Goal: Information Seeking & Learning: Learn about a topic

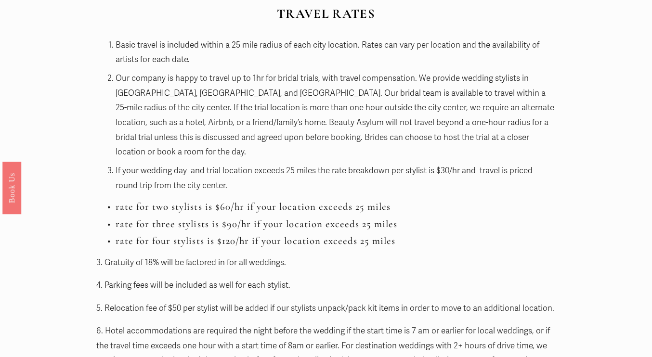
scroll to position [954, 0]
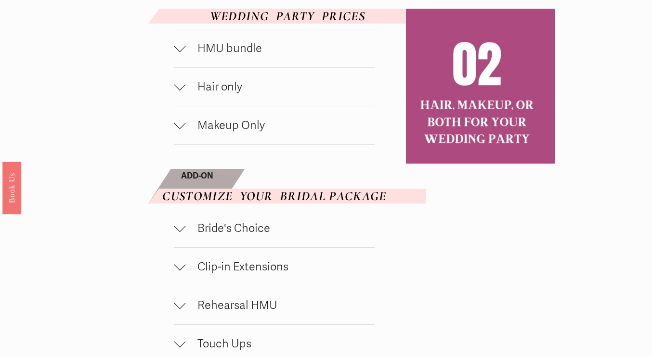
scroll to position [518, 0]
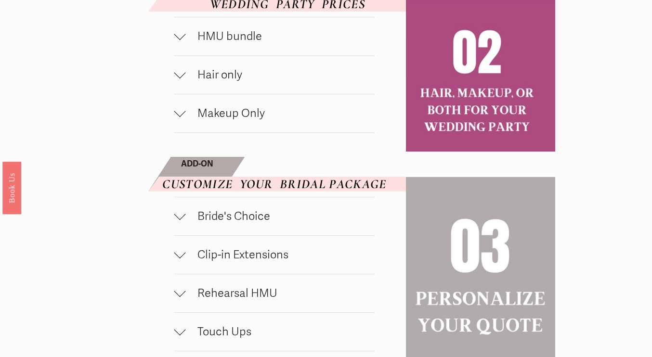
click at [184, 42] on div at bounding box center [180, 37] width 12 height 12
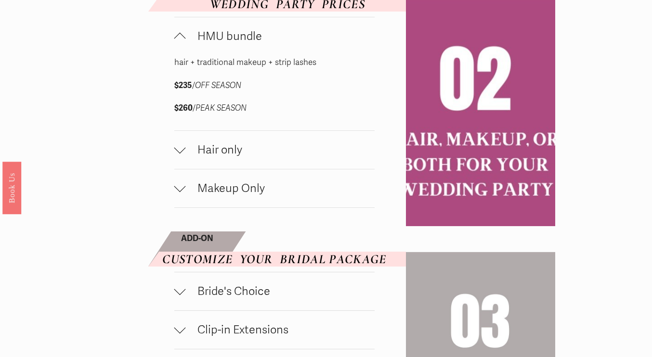
click at [176, 153] on div at bounding box center [180, 148] width 12 height 12
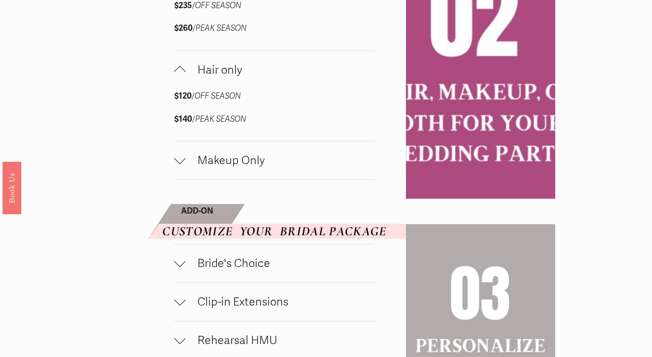
scroll to position [600, 0]
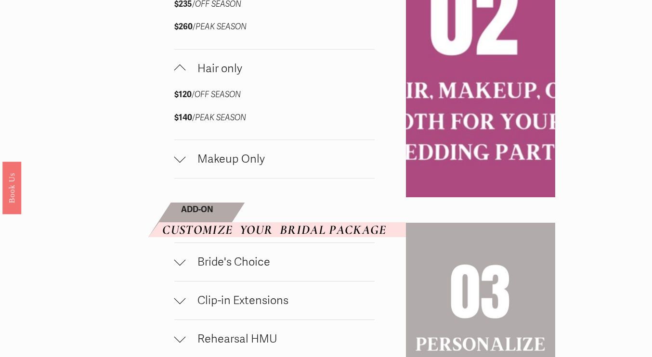
click at [188, 166] on span "Makeup Only" at bounding box center [280, 159] width 189 height 14
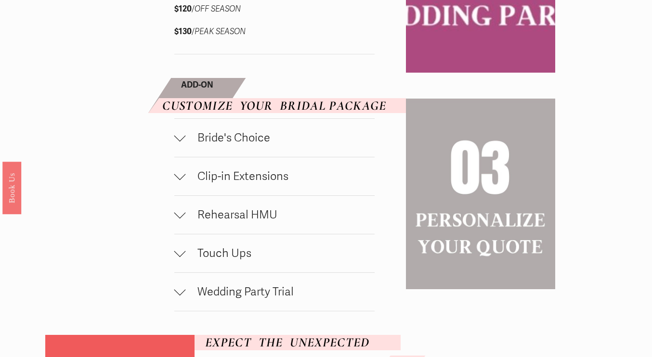
scroll to position [806, 0]
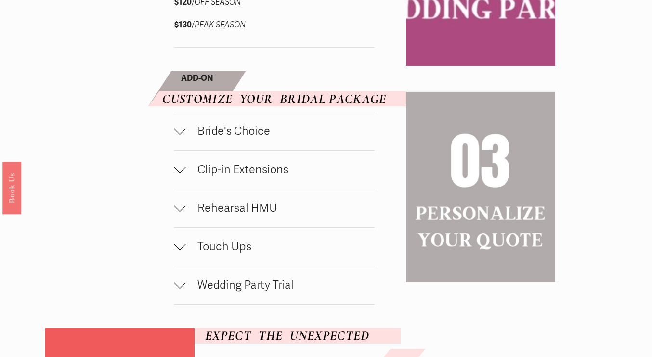
click at [177, 137] on div at bounding box center [180, 132] width 12 height 12
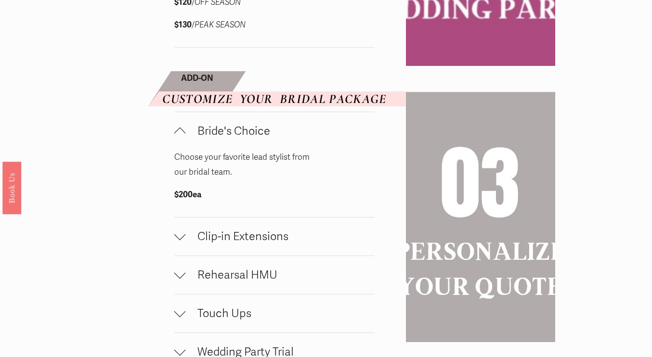
click at [177, 137] on div at bounding box center [180, 132] width 12 height 12
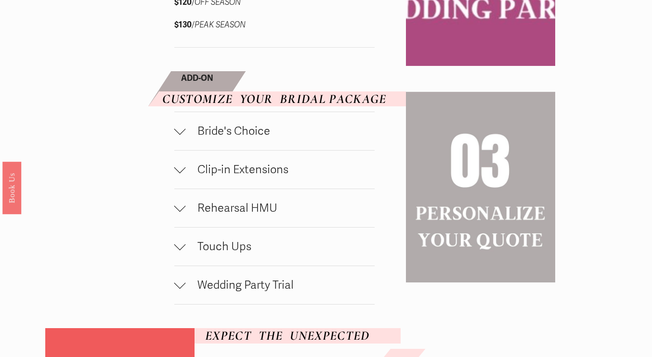
click at [182, 176] on div at bounding box center [180, 170] width 12 height 12
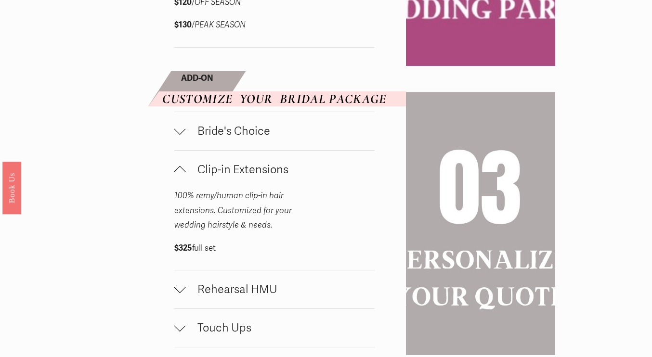
click at [182, 178] on div at bounding box center [180, 172] width 12 height 12
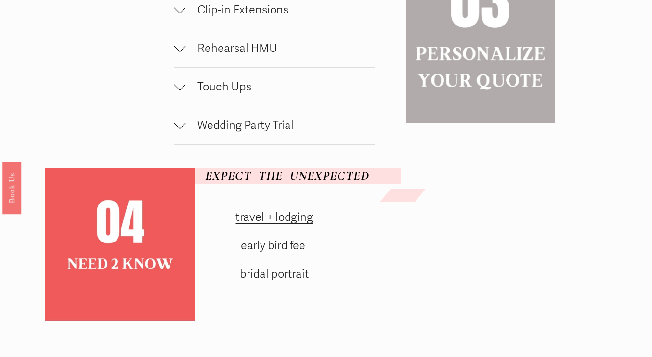
scroll to position [1063, 0]
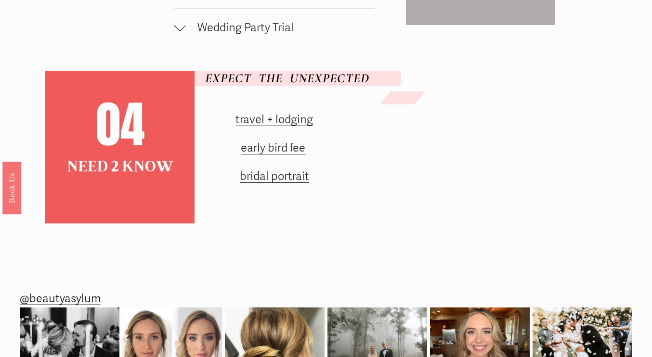
click at [248, 127] on link "travel + lodging" at bounding box center [273, 120] width 77 height 14
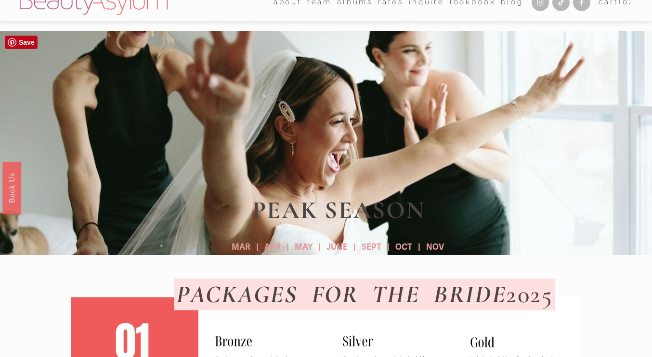
scroll to position [0, 0]
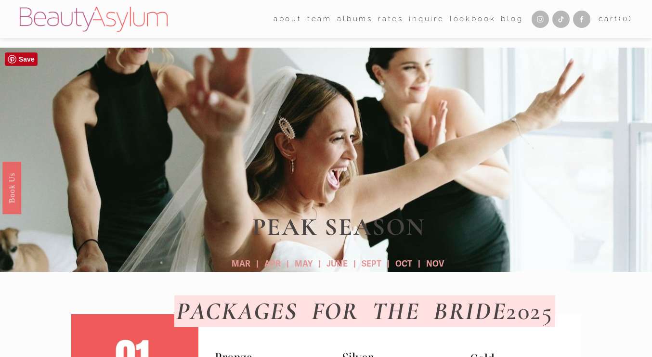
click at [432, 265] on strong "MAR | APR | MAY | JUNE | SEPT | OCT | NOV" at bounding box center [337, 264] width 212 height 10
click at [405, 265] on strong "MAR | APR | MAY | JUNE | SEPT | OCT | NOV" at bounding box center [337, 264] width 212 height 10
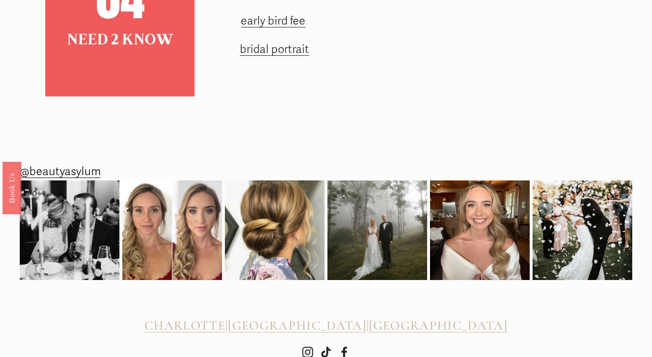
scroll to position [1251, 0]
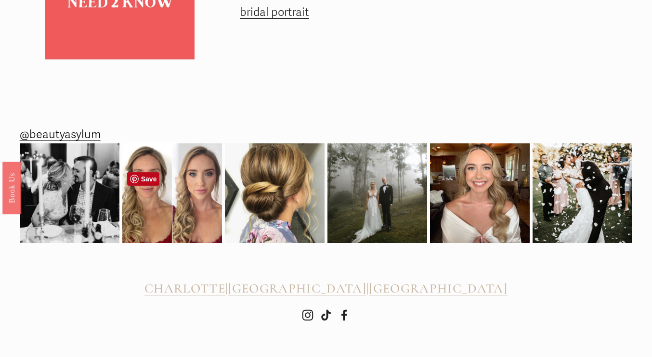
click at [177, 184] on img at bounding box center [172, 193] width 100 height 100
click at [488, 156] on img at bounding box center [480, 193] width 100 height 100
click at [223, 291] on span "CHARLOTTE" at bounding box center [184, 289] width 81 height 16
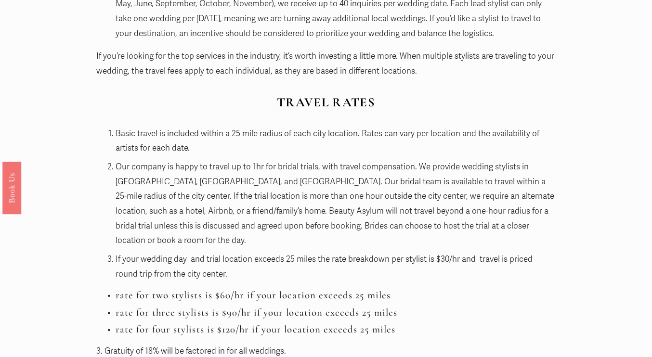
scroll to position [862, 0]
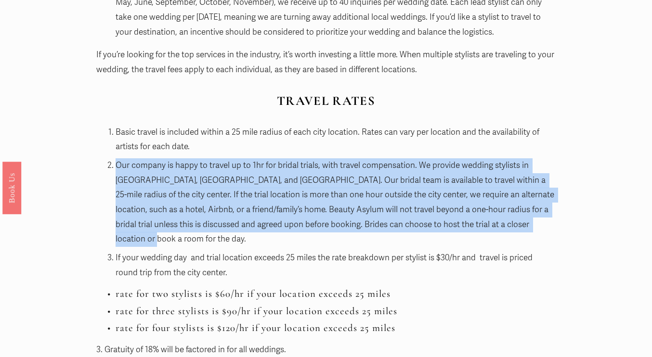
drag, startPoint x: 113, startPoint y: 163, endPoint x: 526, endPoint y: 226, distance: 418.1
click at [526, 226] on p "Our company is happy to travel up to 1hr for bridal trials, with travel compens…" at bounding box center [335, 202] width 440 height 89
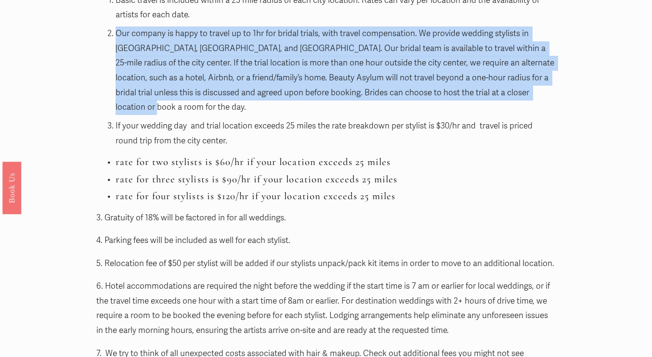
scroll to position [995, 0]
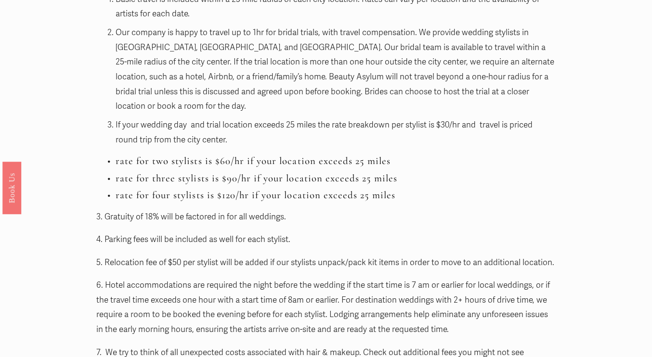
click at [373, 234] on div "What you need to know & why: Travel Takes Time: a wedding that is 2 hours away …" at bounding box center [326, 94] width 460 height 756
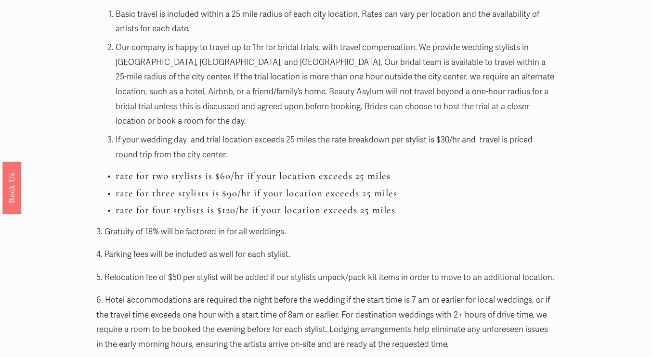
scroll to position [979, 0]
